Goal: Find specific page/section: Find specific page/section

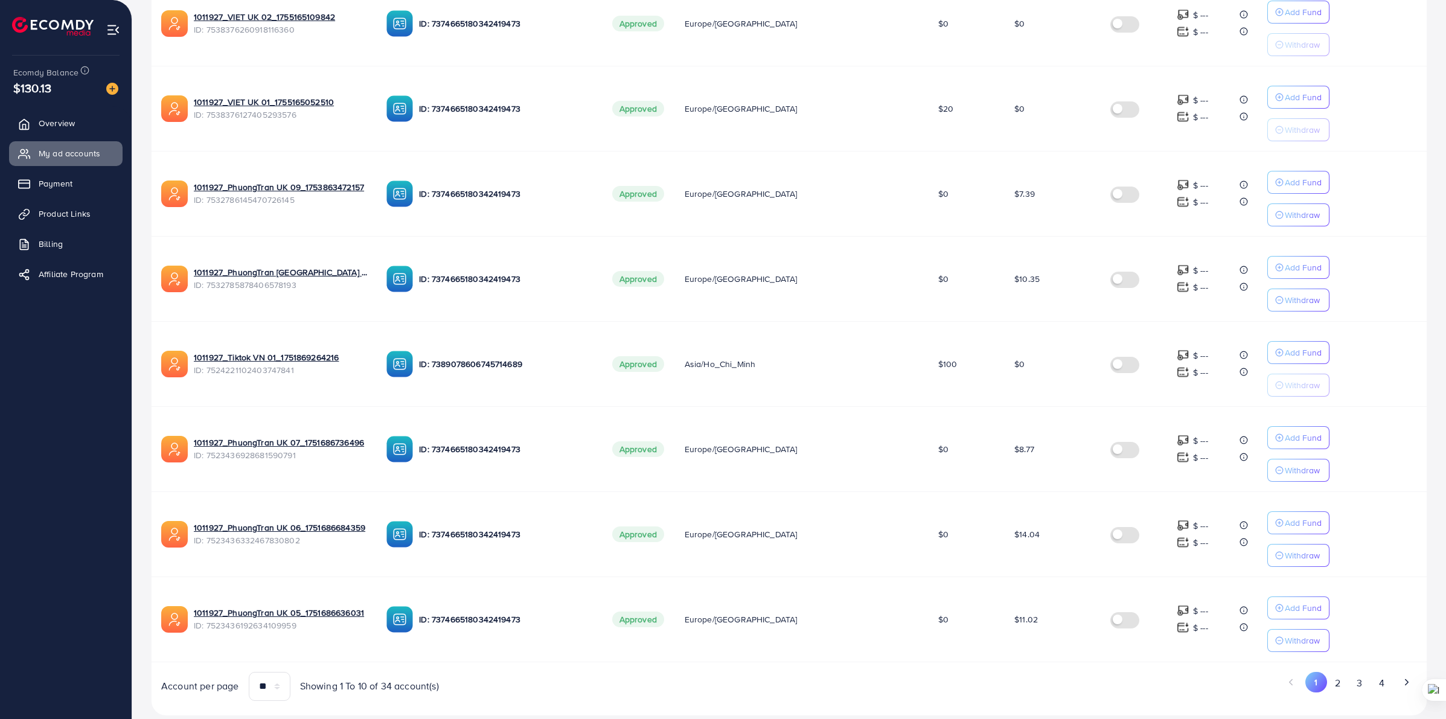
scroll to position [518, 0]
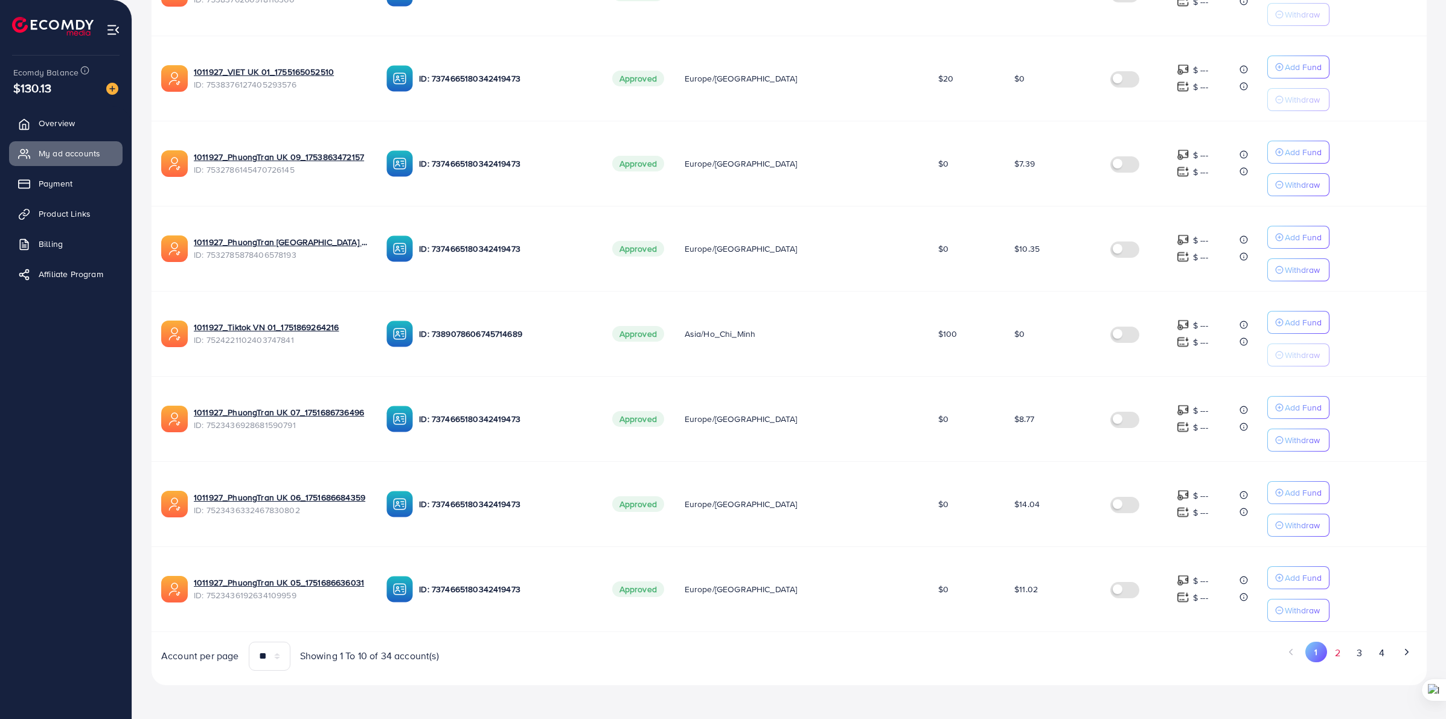
click at [1341, 656] on button "2" at bounding box center [1338, 653] width 22 height 22
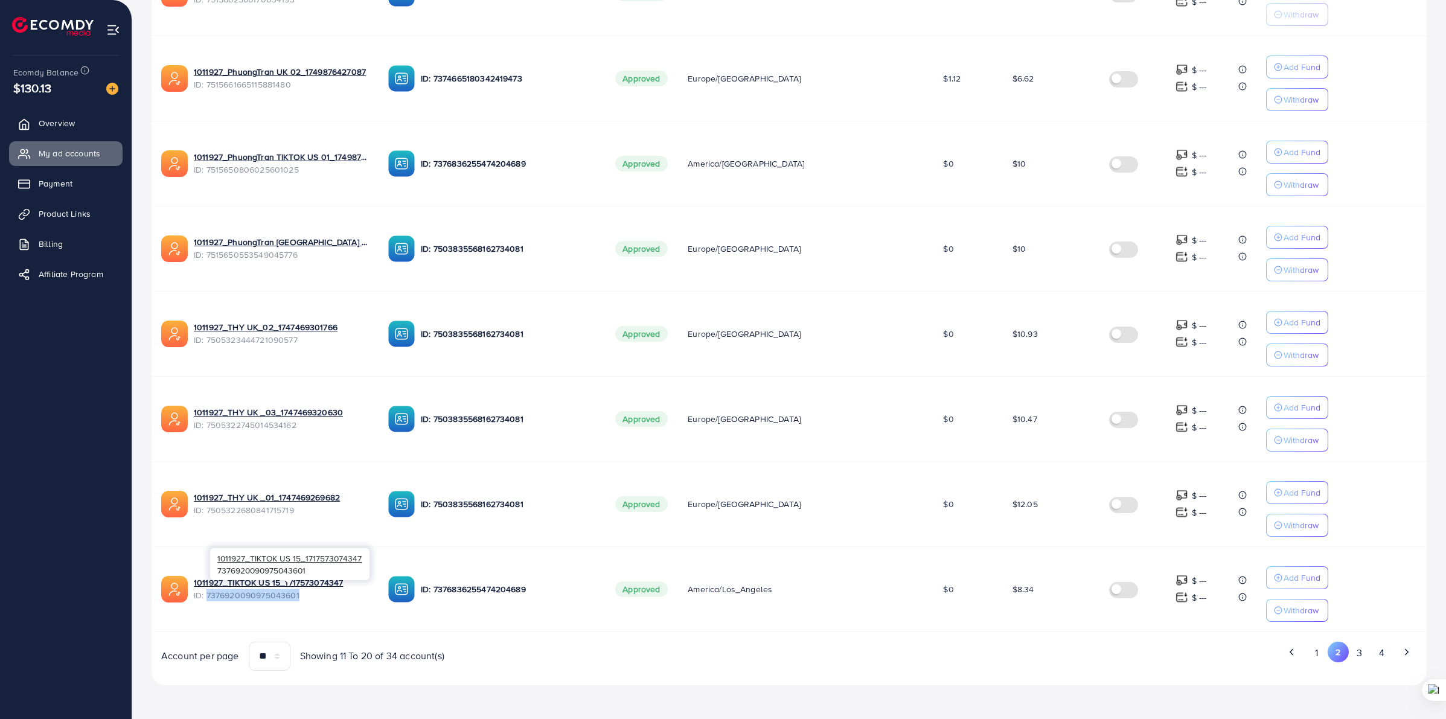
drag, startPoint x: 313, startPoint y: 595, endPoint x: 207, endPoint y: 601, distance: 106.4
click at [207, 601] on span "ID: 7376920090975043601" at bounding box center [281, 595] width 175 height 12
copy span "7376920090975043601"
click at [1360, 656] on button "3" at bounding box center [1360, 653] width 22 height 22
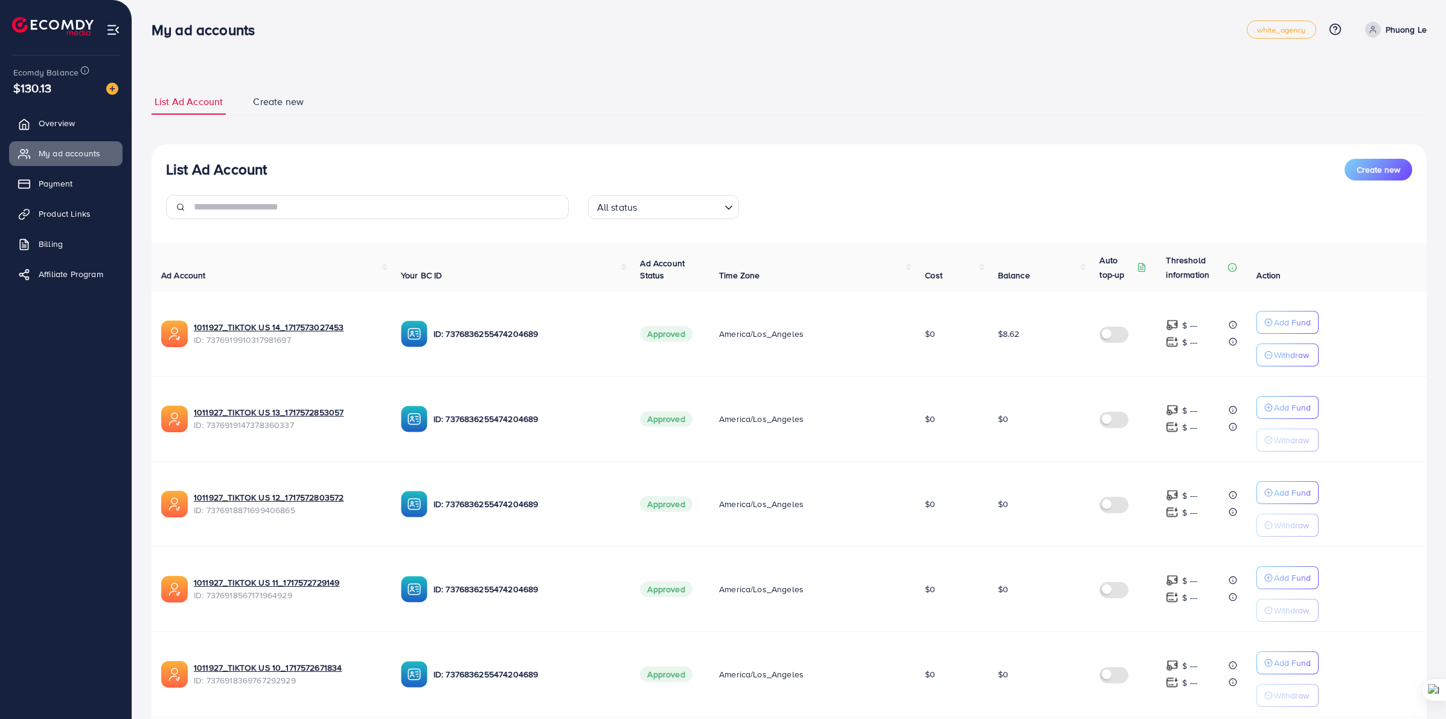
scroll to position [0, 0]
drag, startPoint x: 306, startPoint y: 344, endPoint x: 207, endPoint y: 351, distance: 99.9
click at [207, 351] on td "1011927_TIKTOK US 14_1717573027453 ID: 7376919910317981697" at bounding box center [272, 334] width 240 height 85
copy span "7376919910317981697"
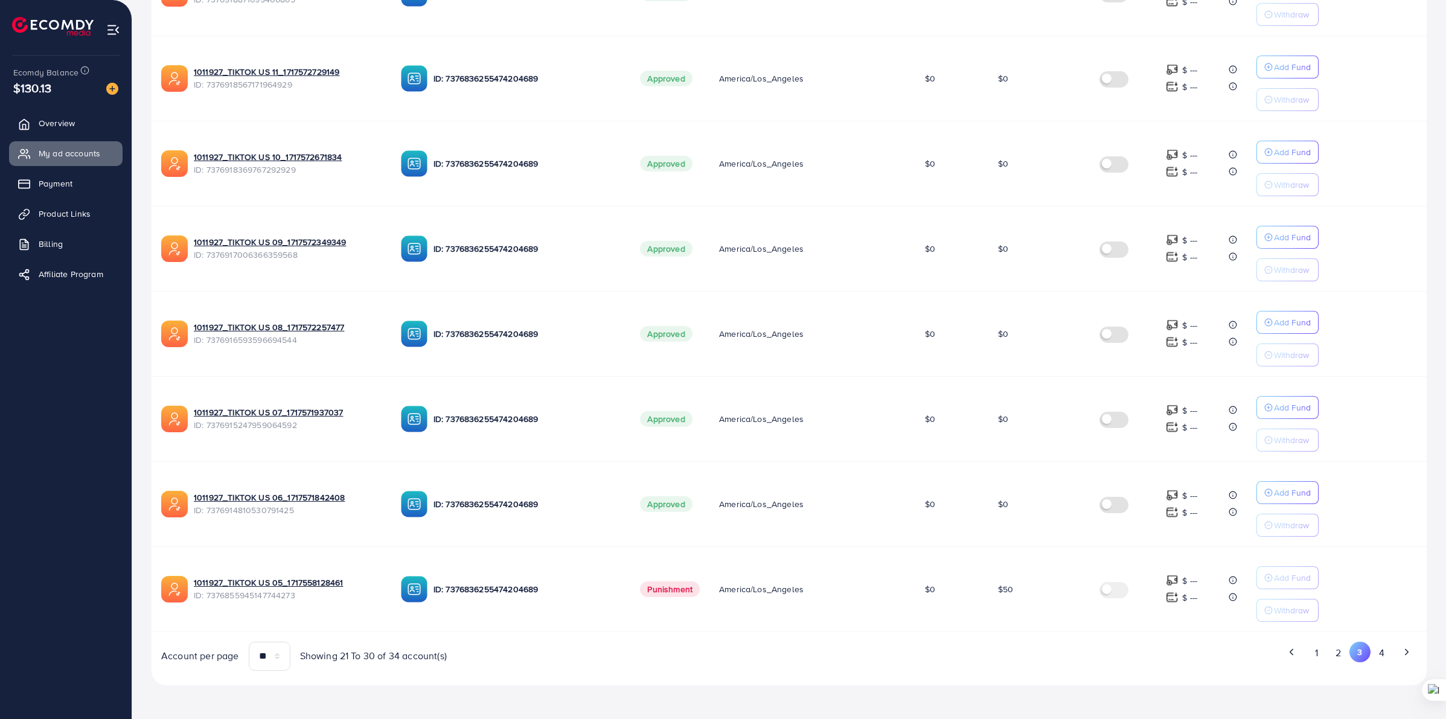
scroll to position [518, 0]
click at [1342, 652] on button "2" at bounding box center [1339, 653] width 22 height 22
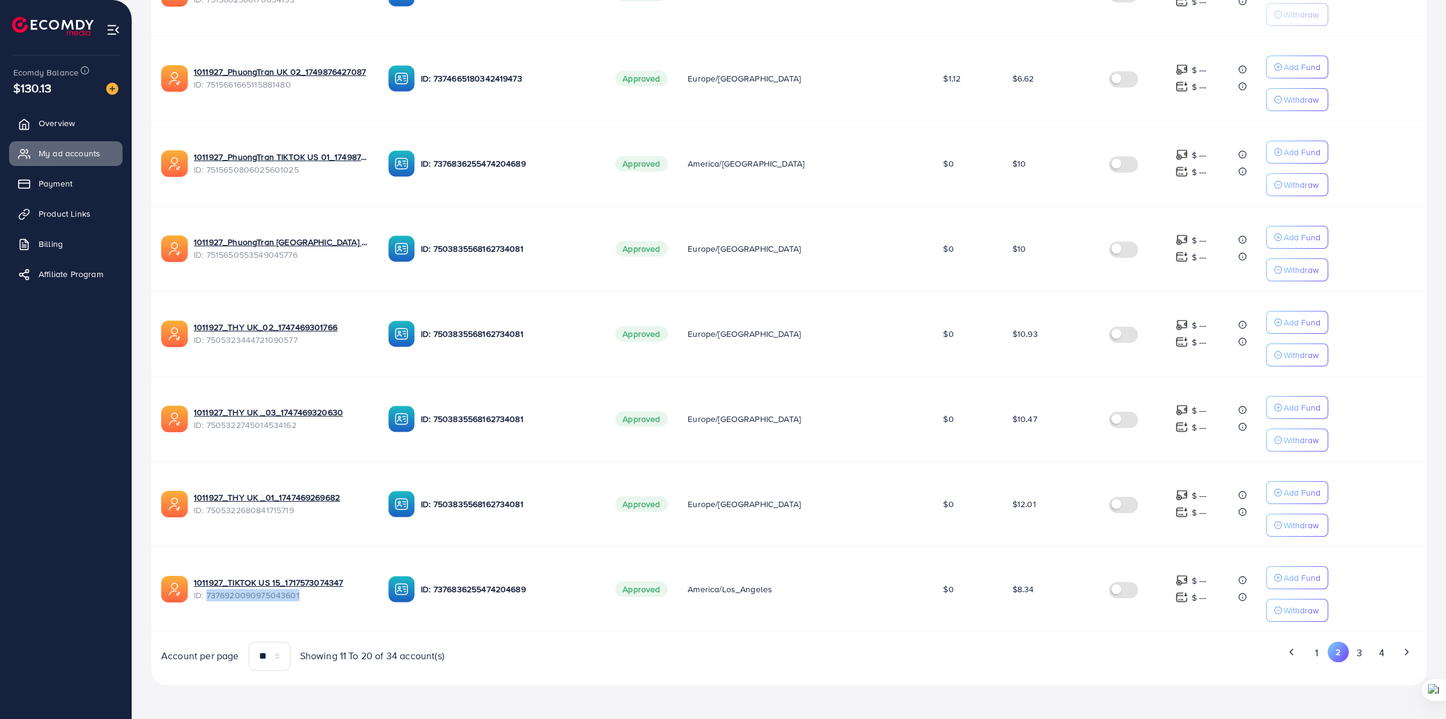
drag, startPoint x: 302, startPoint y: 599, endPoint x: 207, endPoint y: 604, distance: 95.6
click at [207, 604] on td "1011927_TIKTOK US 15_1717573074347 ID: 7376920090975043601" at bounding box center [265, 588] width 227 height 85
copy span "7376920090975043601"
